Goal: Navigation & Orientation: Understand site structure

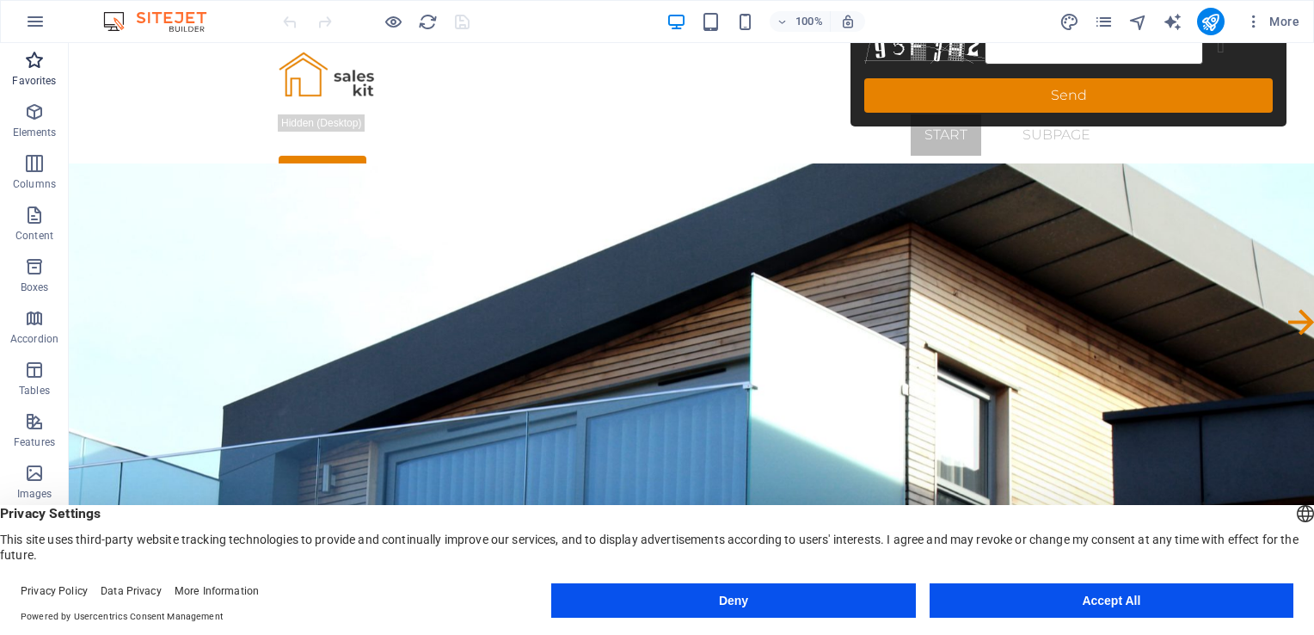
click at [29, 73] on span "Favorites" at bounding box center [34, 70] width 69 height 41
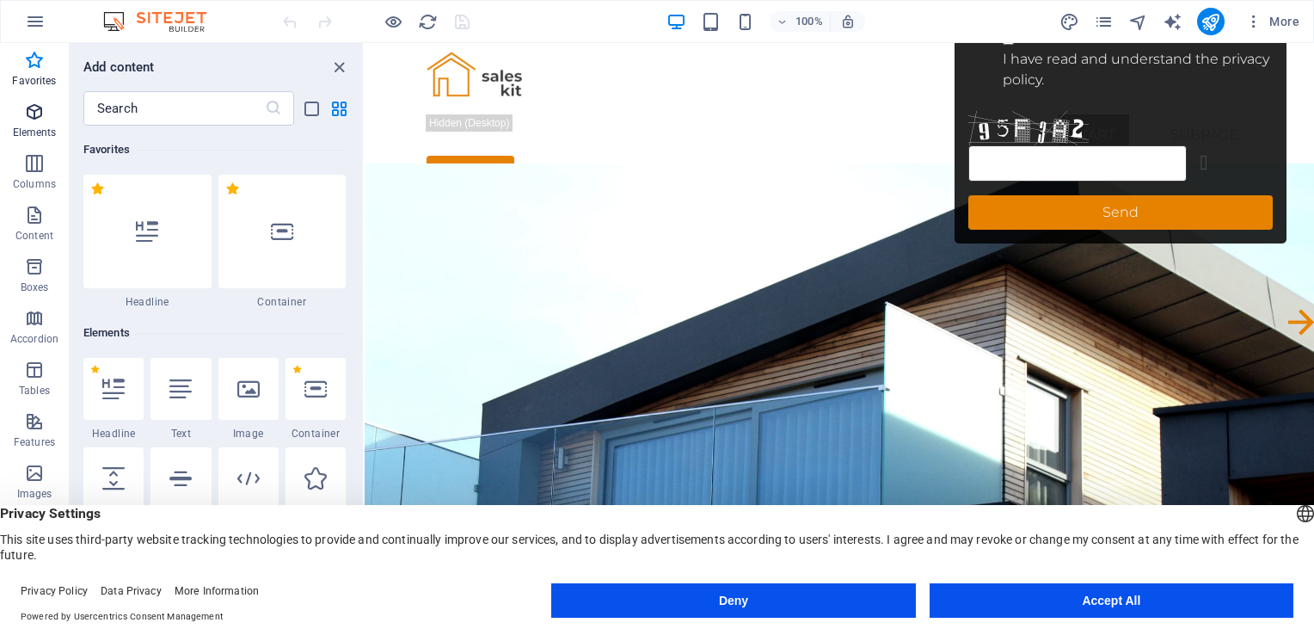
click at [45, 119] on span "Elements" at bounding box center [34, 121] width 69 height 41
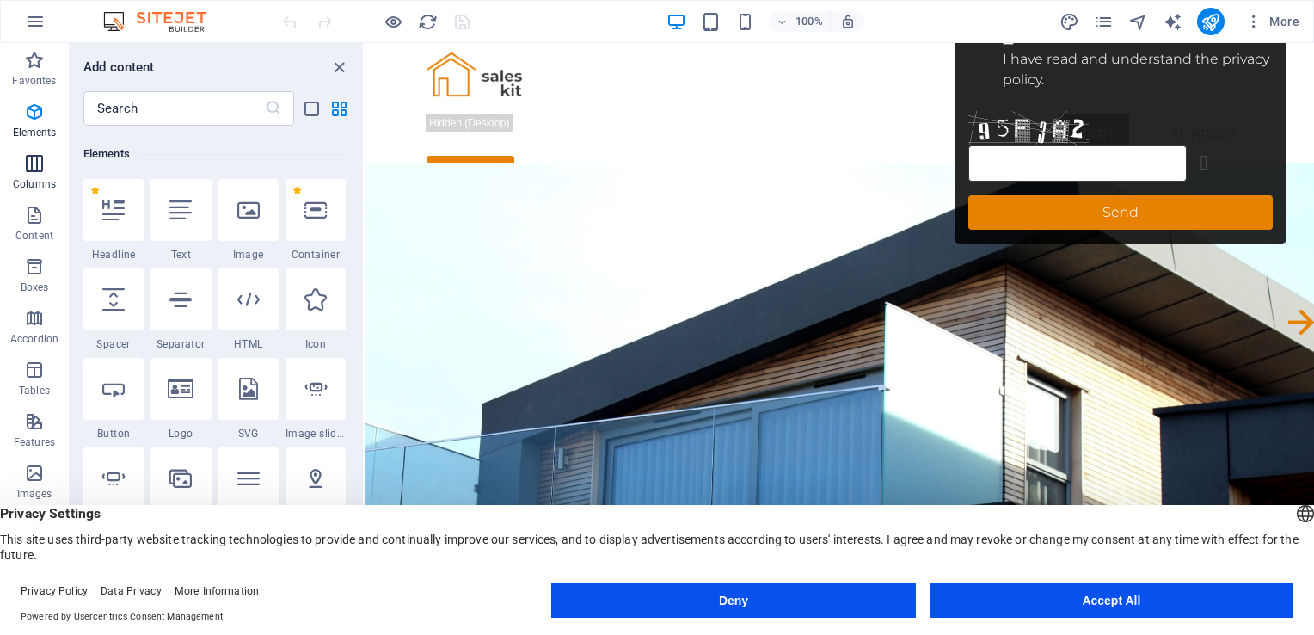
scroll to position [182, 0]
click at [38, 166] on icon "button" at bounding box center [34, 163] width 21 height 21
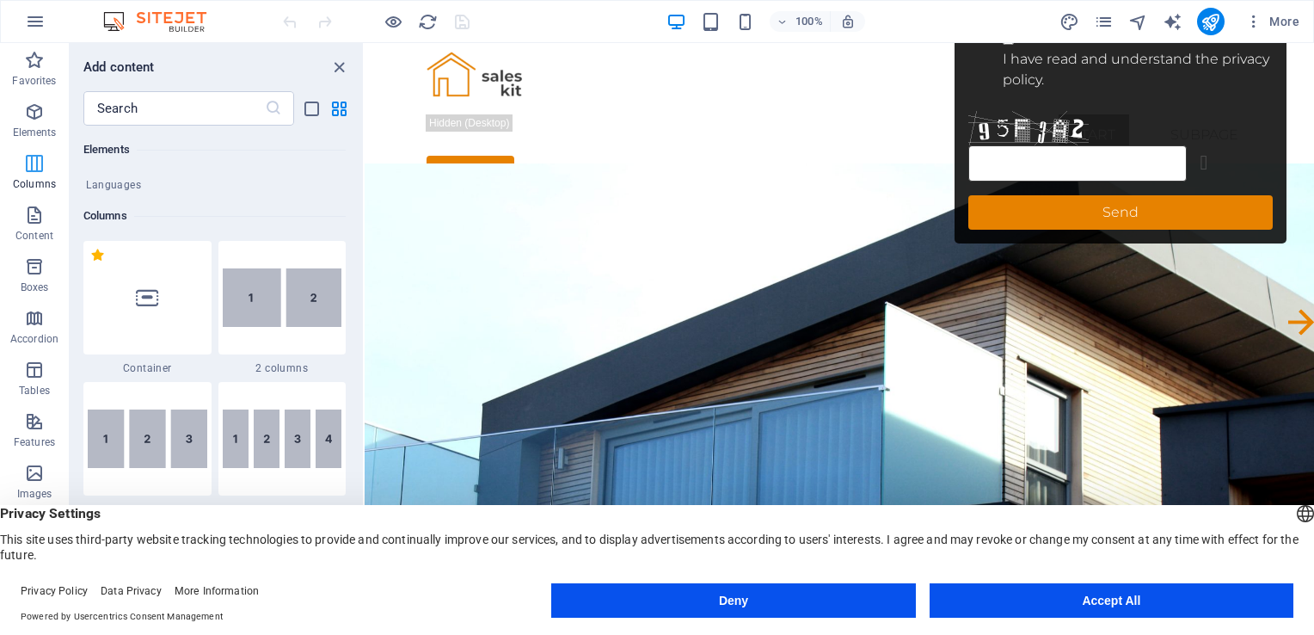
scroll to position [850, 0]
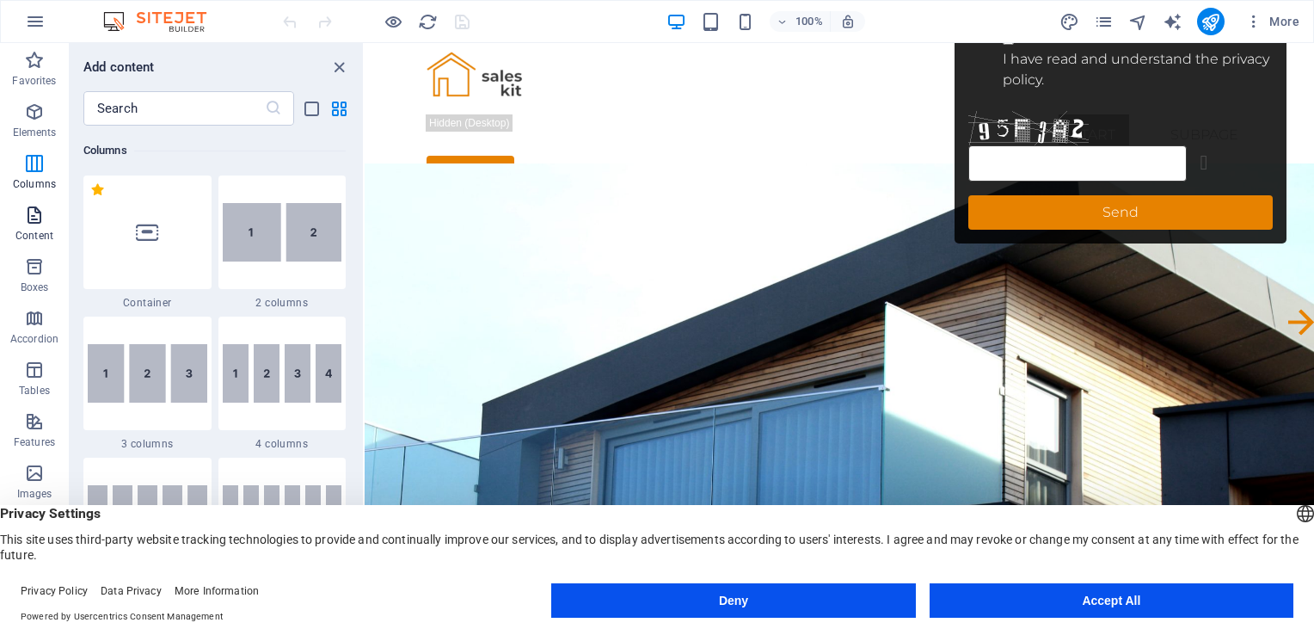
click at [28, 220] on icon "button" at bounding box center [34, 215] width 21 height 21
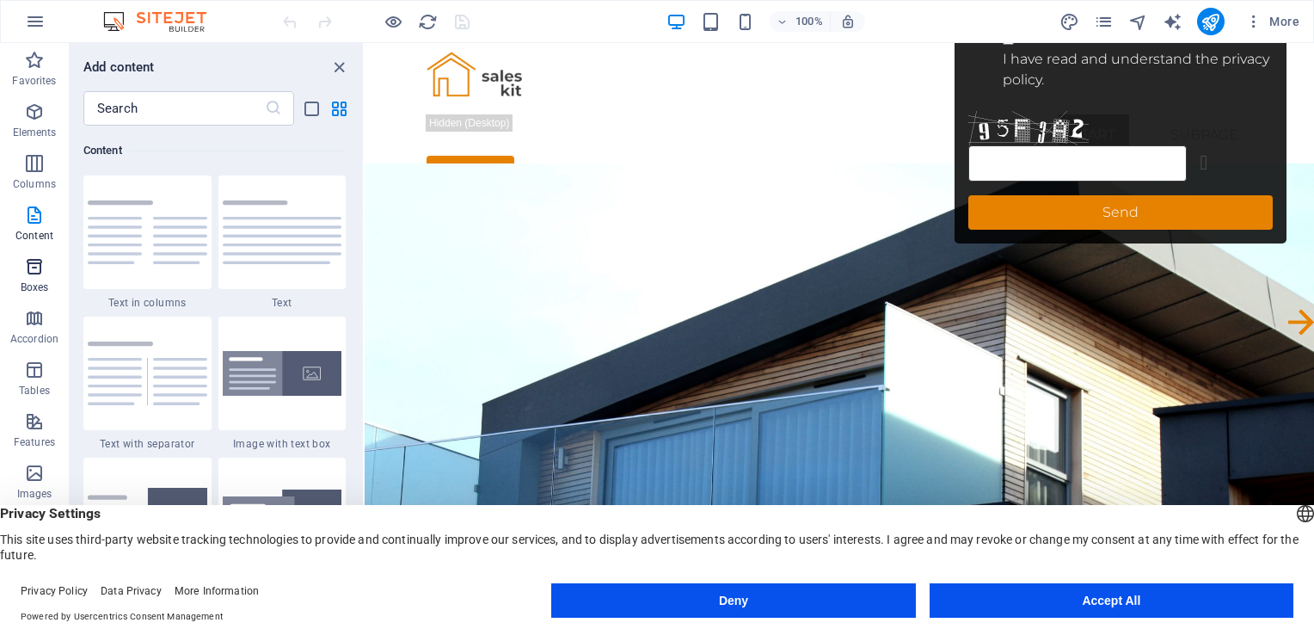
click at [34, 267] on icon "button" at bounding box center [34, 266] width 21 height 21
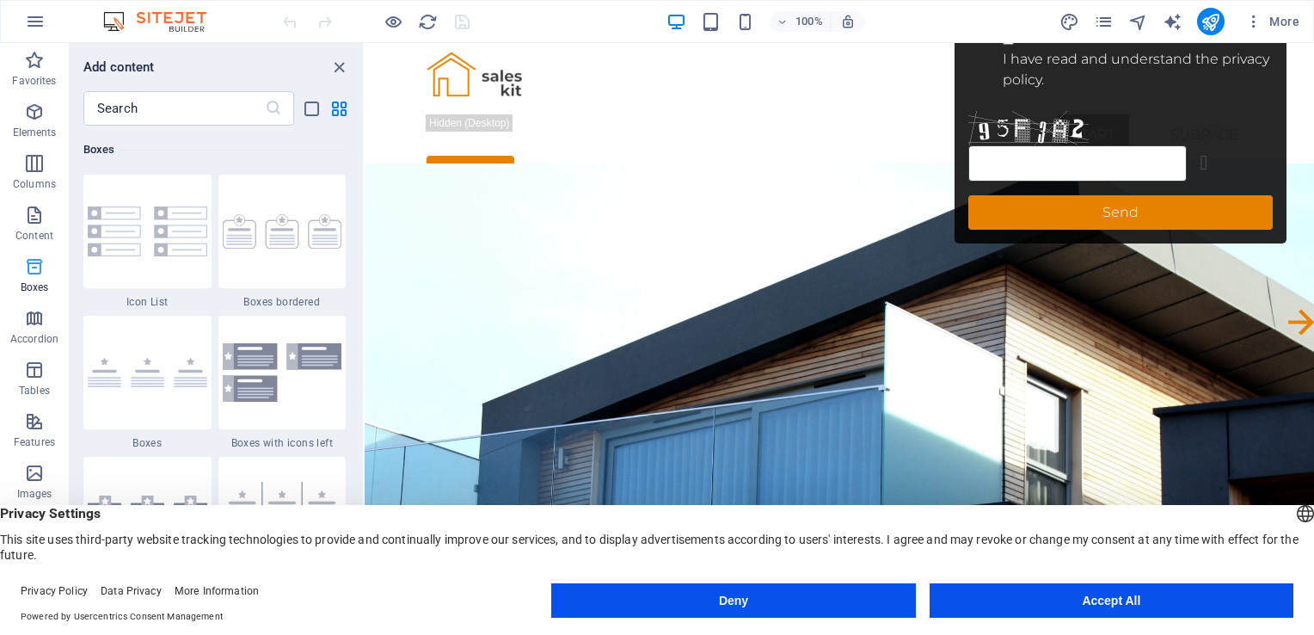
scroll to position [4743, 0]
click at [31, 330] on span "Accordion" at bounding box center [34, 328] width 69 height 41
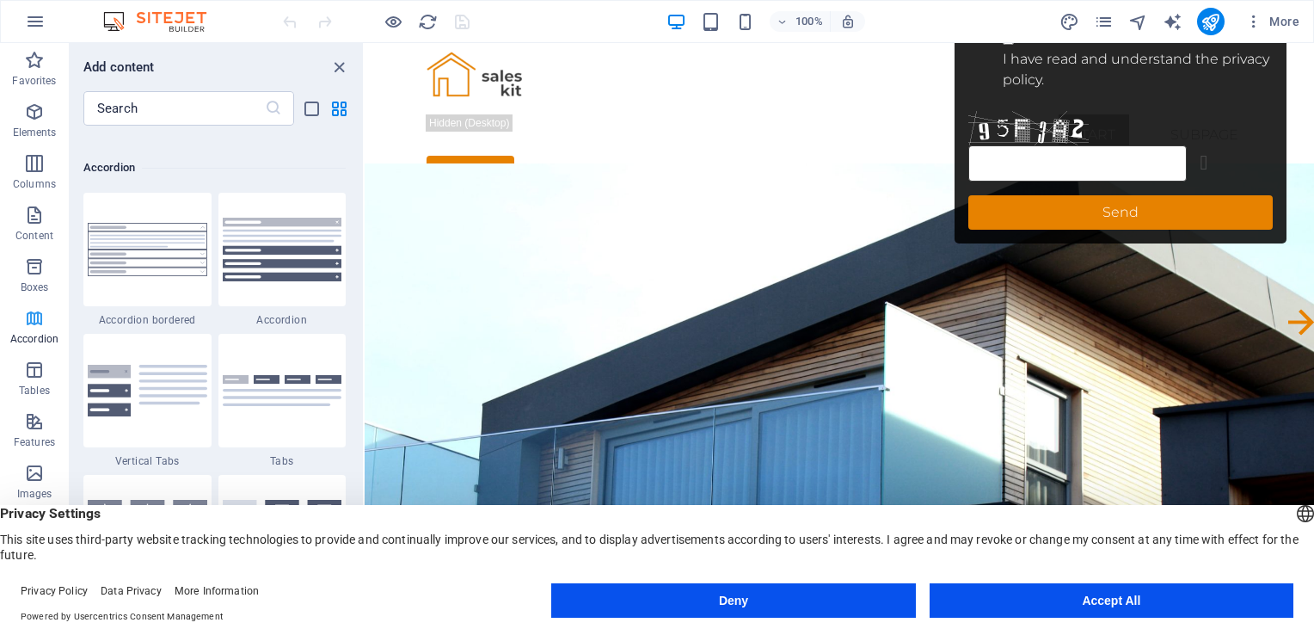
scroll to position [5489, 0]
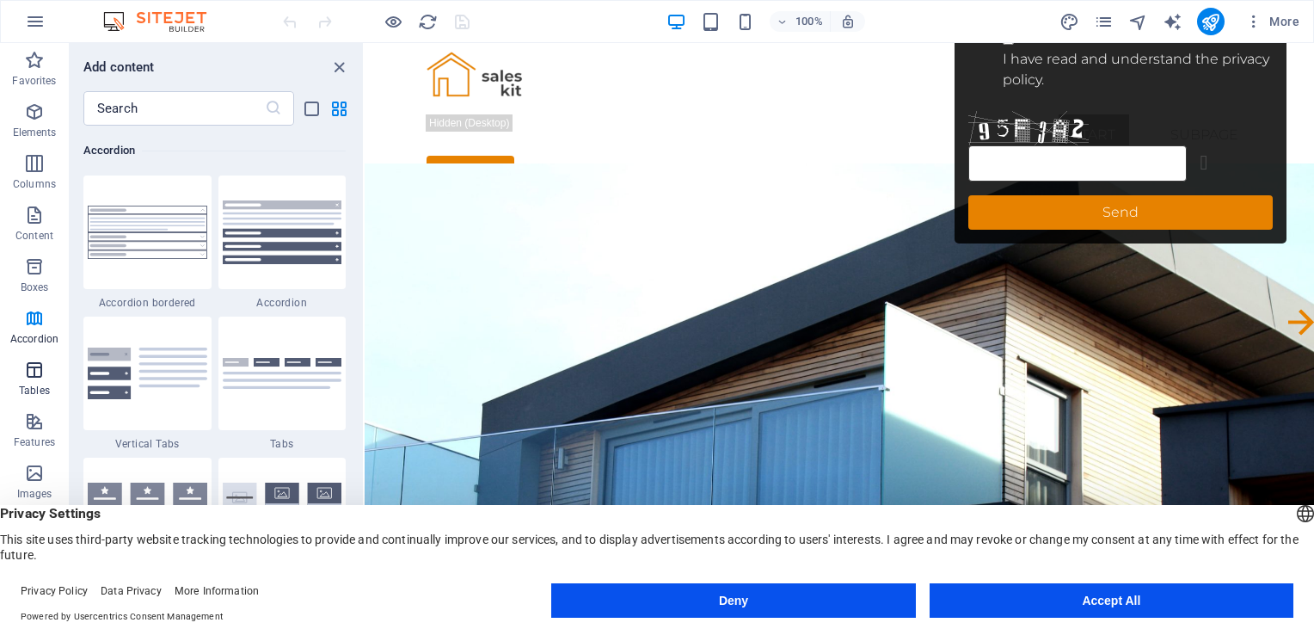
click at [38, 371] on icon "button" at bounding box center [34, 369] width 21 height 21
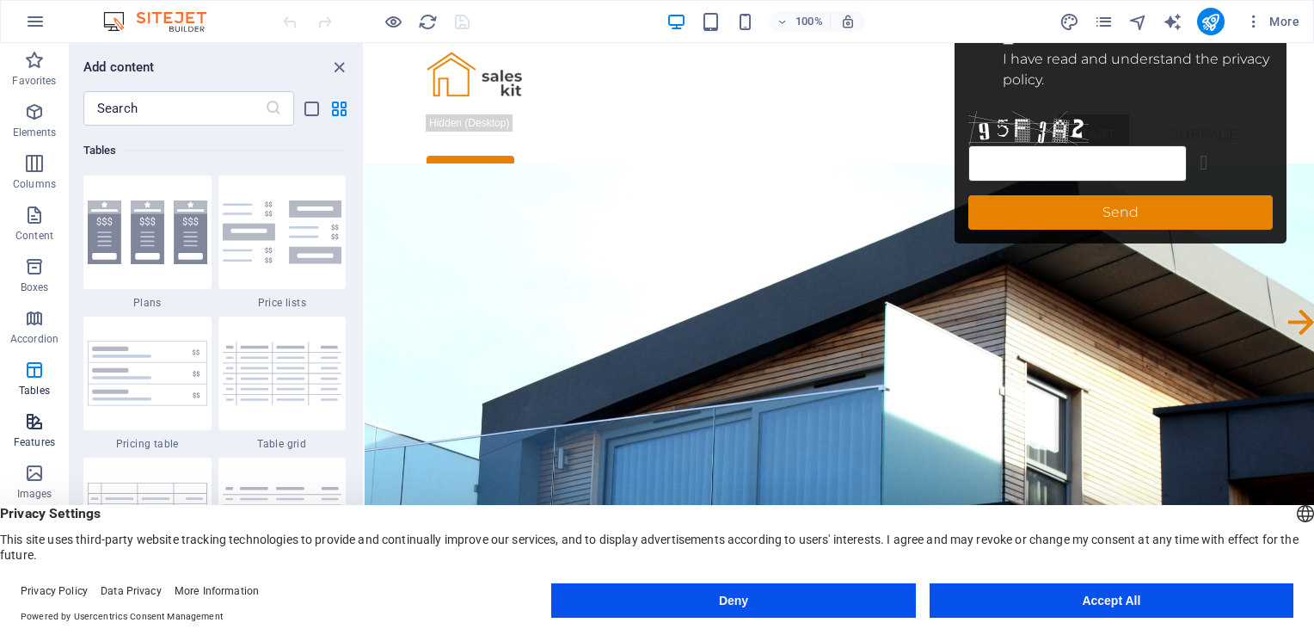
click at [41, 417] on icon "button" at bounding box center [34, 421] width 21 height 21
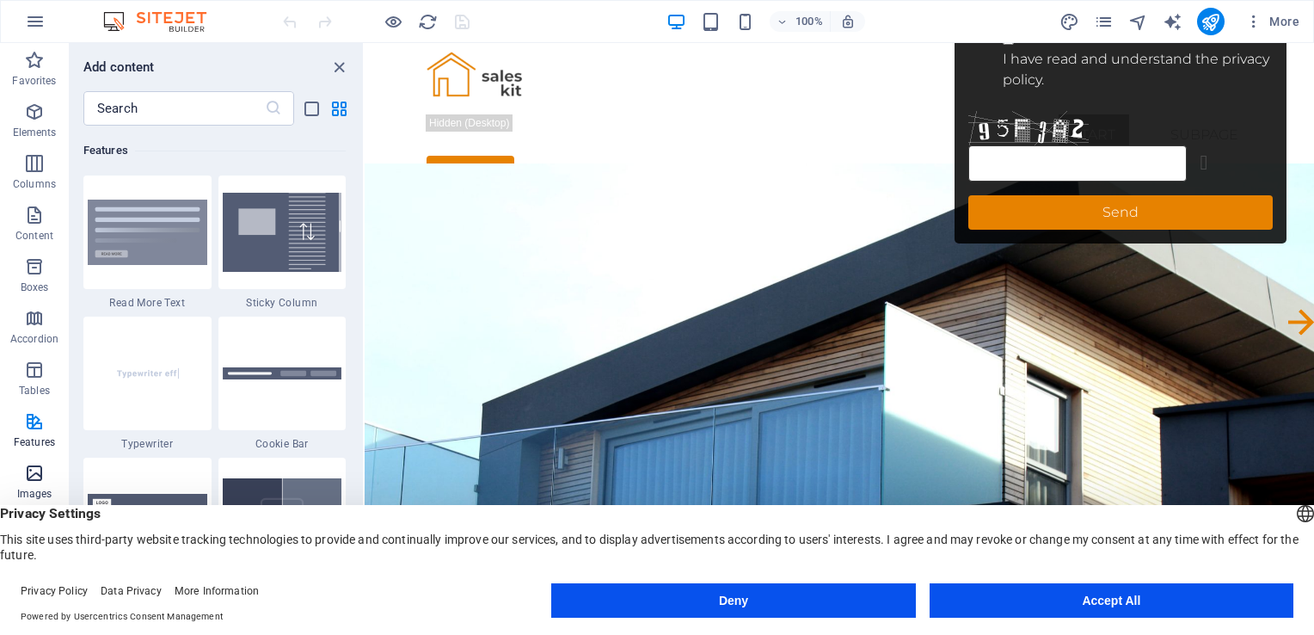
click at [29, 472] on icon "button" at bounding box center [34, 473] width 21 height 21
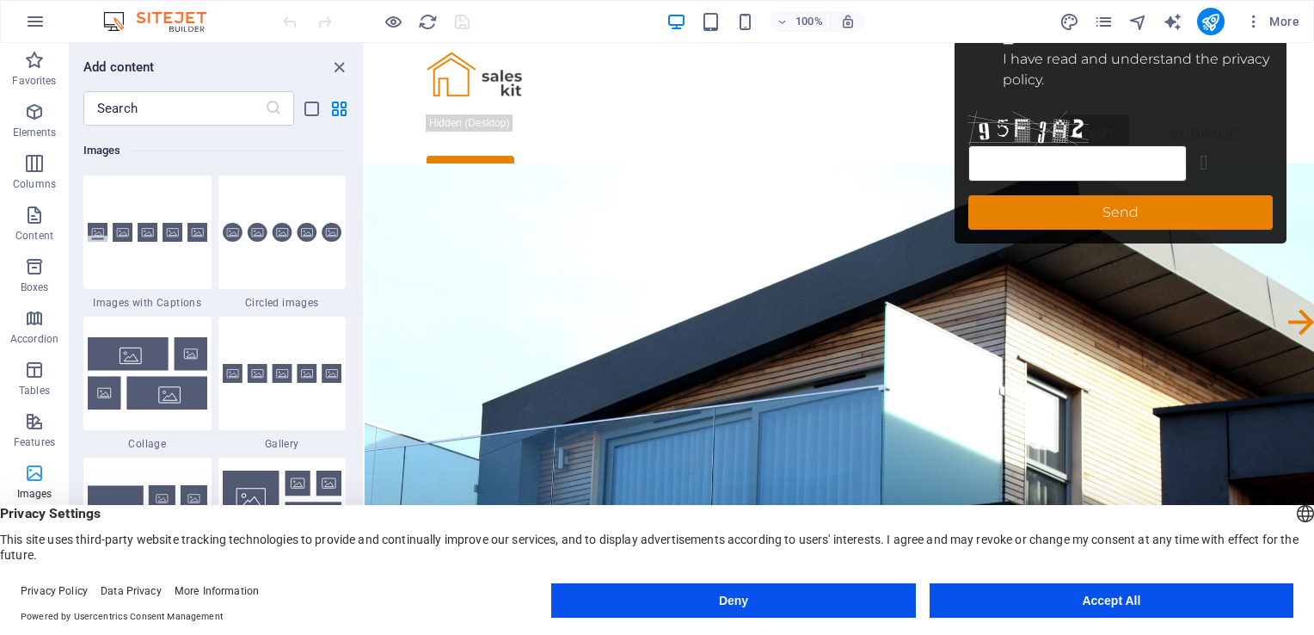
scroll to position [8718, 0]
drag, startPoint x: 25, startPoint y: 55, endPoint x: 24, endPoint y: 85, distance: 30.1
click at [25, 56] on icon "button" at bounding box center [34, 60] width 21 height 21
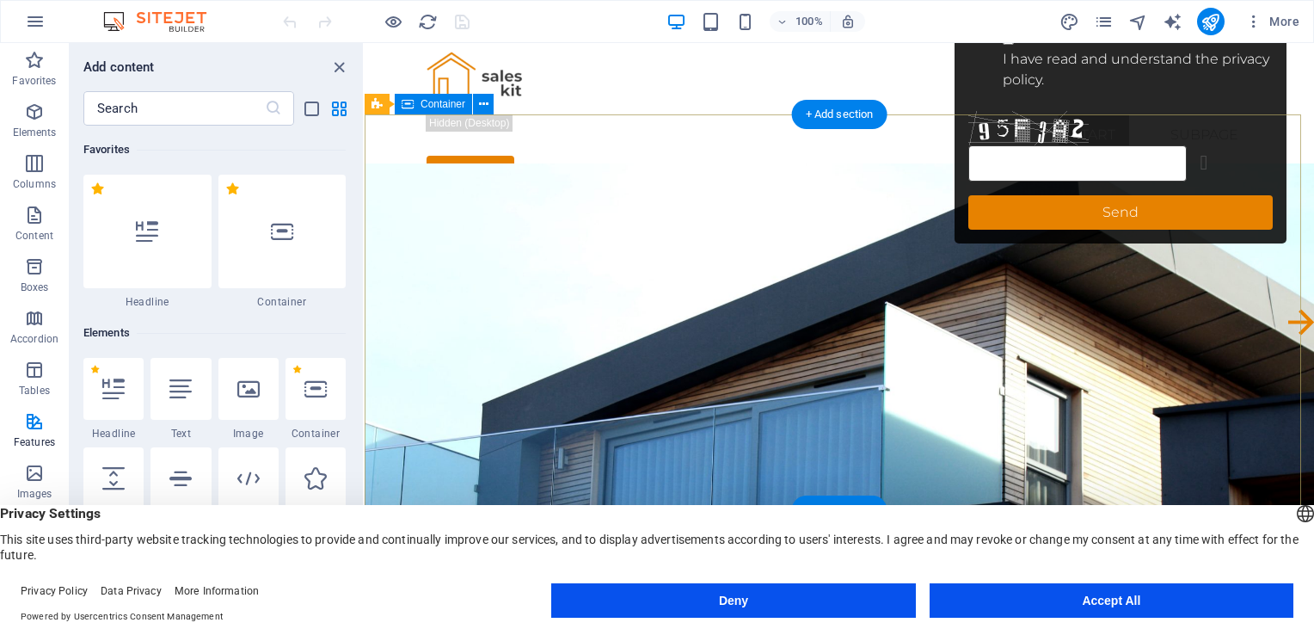
scroll to position [0, 0]
